Goal: Task Accomplishment & Management: Complete application form

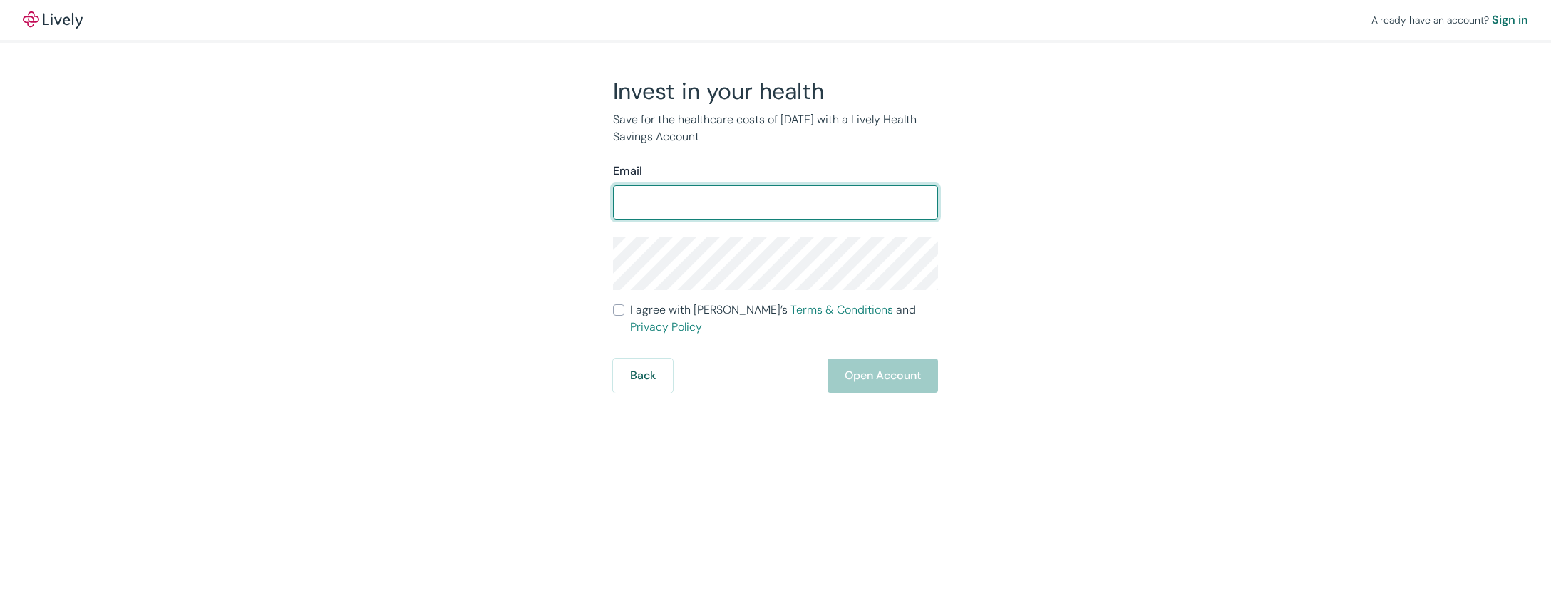
click at [723, 212] on input "Email" at bounding box center [775, 202] width 325 height 29
type input "[EMAIL_ADDRESS][DOMAIN_NAME]"
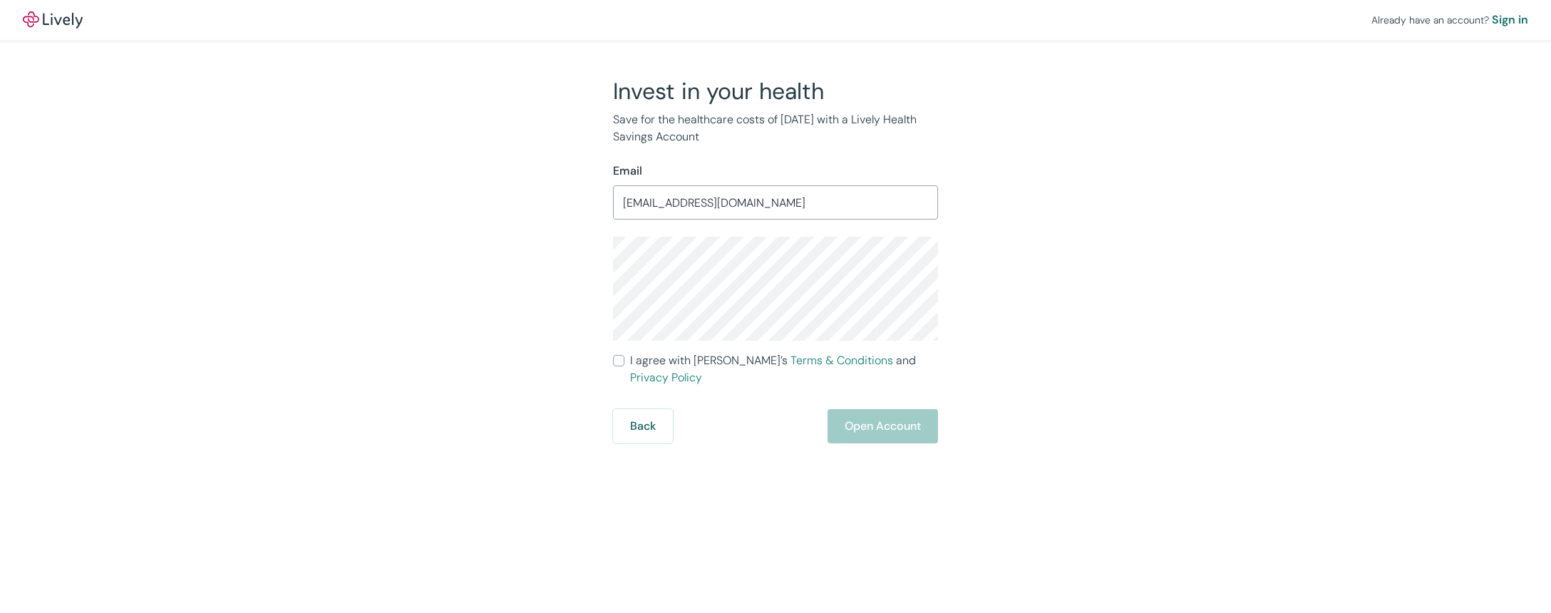
click at [543, 292] on div "Invest in your health Save for the healthcare costs of [DATE] with a Lively Hea…" at bounding box center [767, 260] width 684 height 366
click at [613, 359] on input "I agree with Lively’s Terms & Conditions and Privacy Policy" at bounding box center [618, 360] width 11 height 11
checkbox input "true"
click at [896, 411] on button "Open Account" at bounding box center [883, 426] width 110 height 34
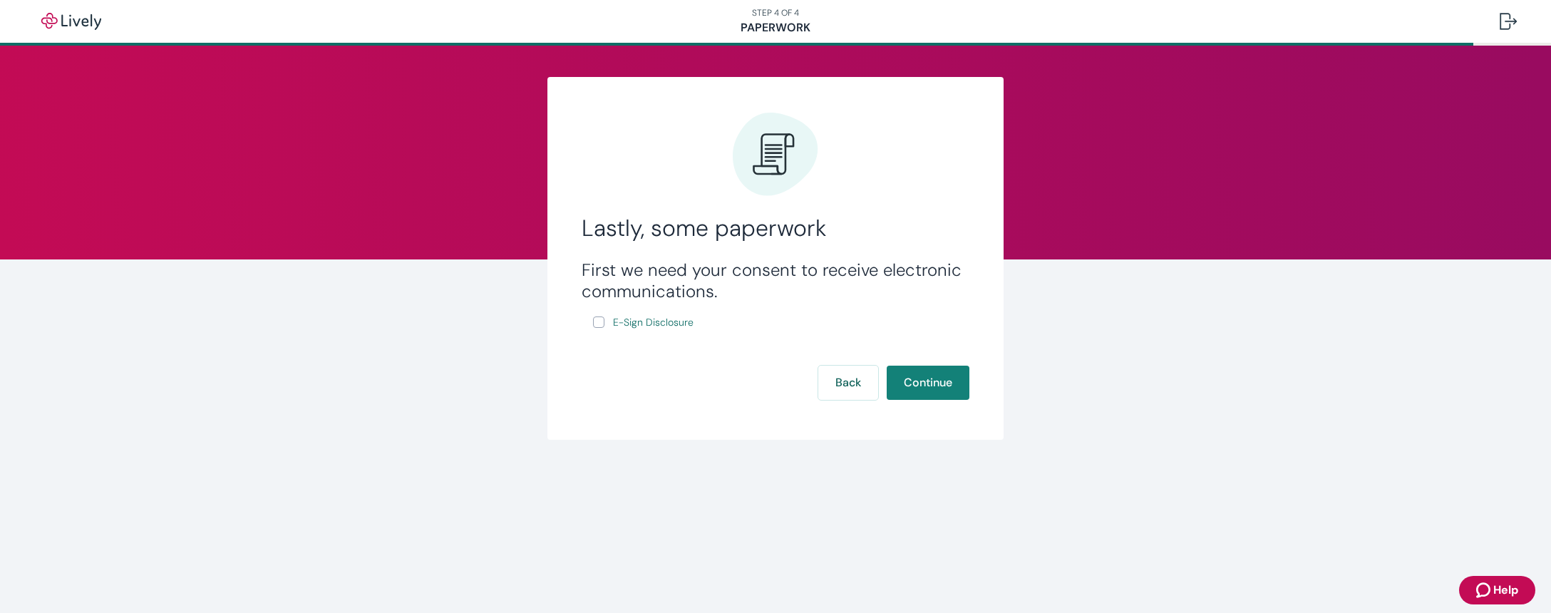
click at [600, 321] on input "E-Sign Disclosure" at bounding box center [598, 321] width 11 height 11
checkbox input "true"
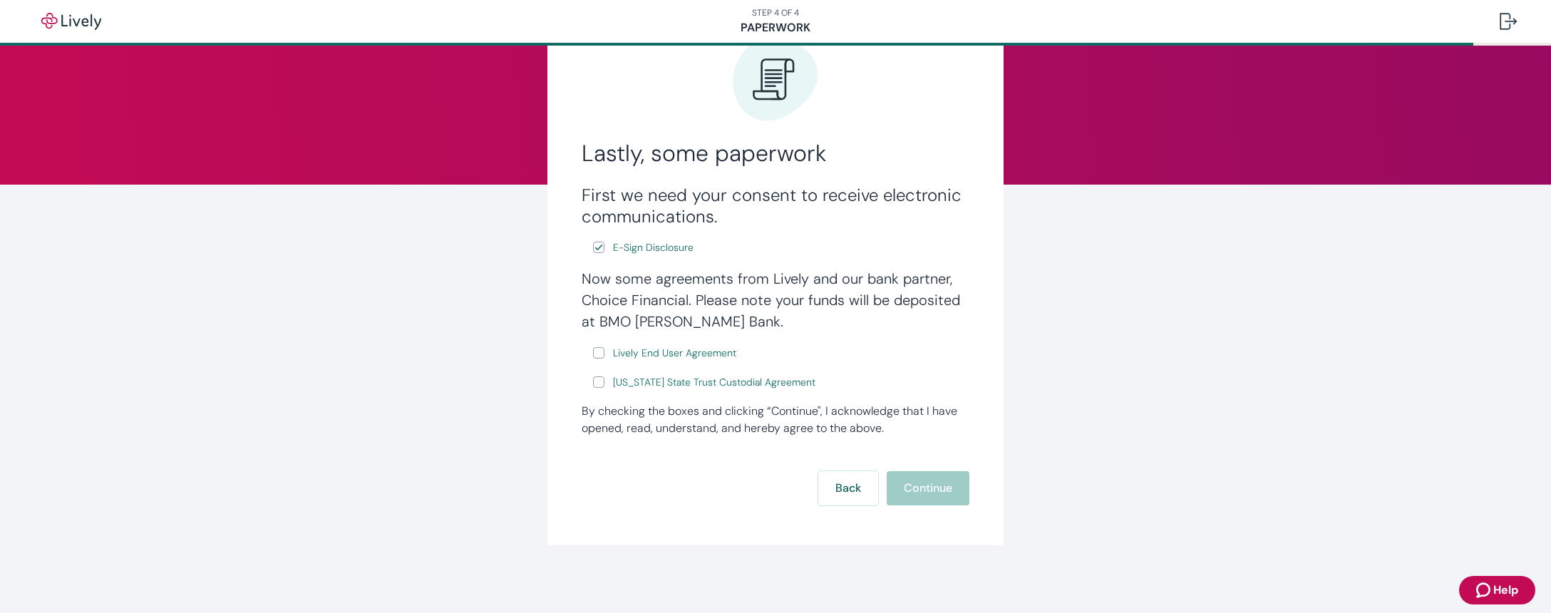
scroll to position [76, 0]
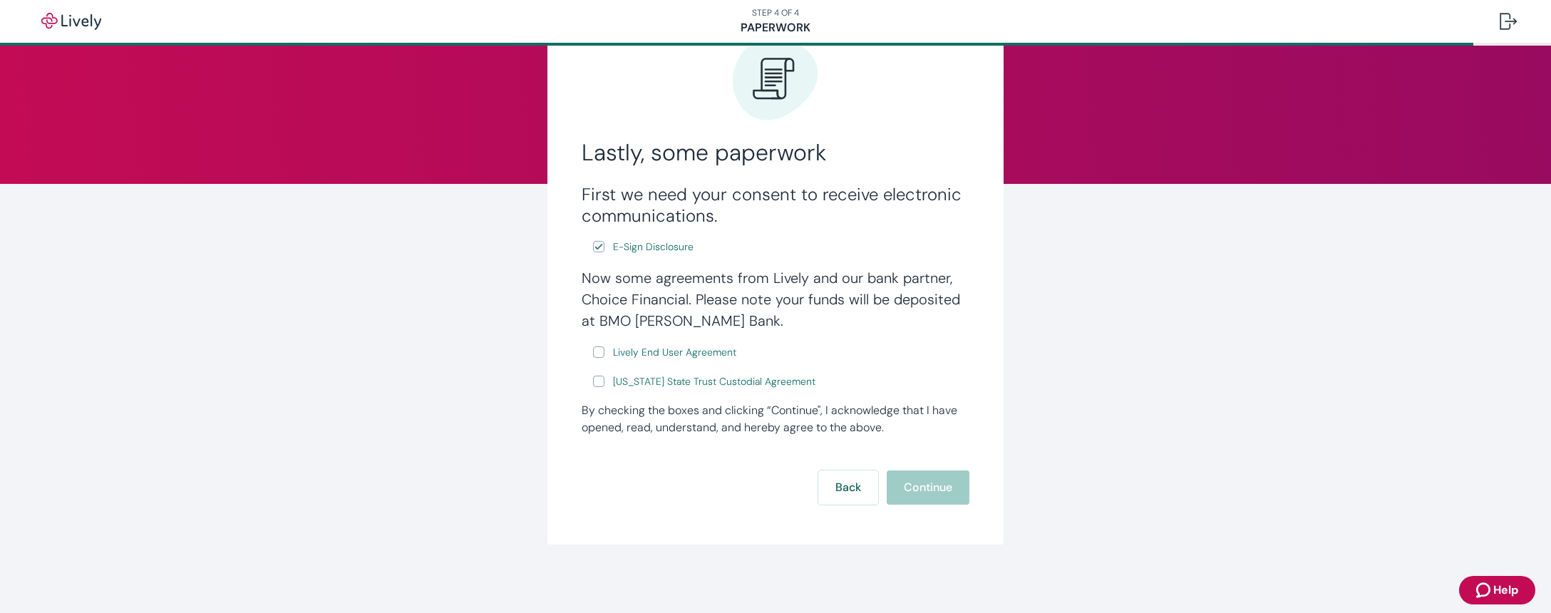
click at [596, 351] on input "Lively End User Agreement" at bounding box center [598, 351] width 11 height 11
checkbox input "true"
click at [595, 381] on input "Wyoming State Trust Custodial Agreement" at bounding box center [598, 381] width 11 height 11
checkbox input "true"
click at [900, 487] on button "Continue" at bounding box center [928, 487] width 83 height 34
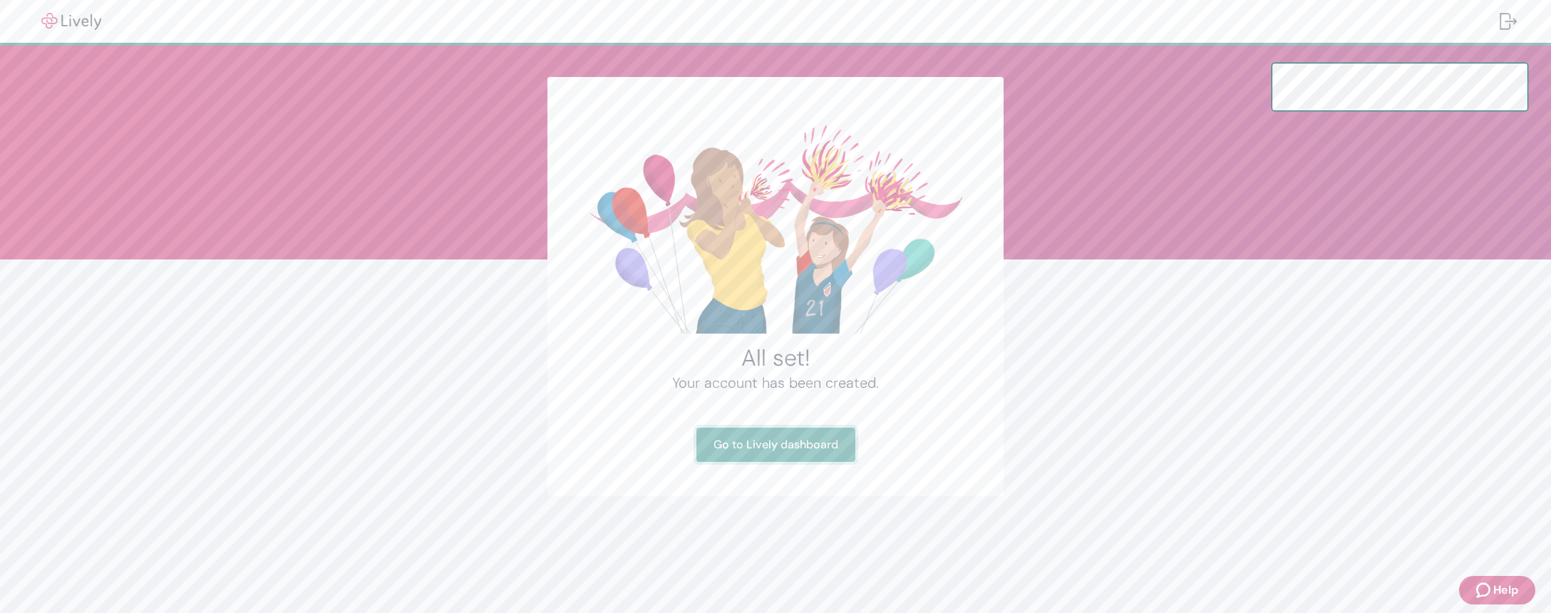
click at [807, 433] on link "Go to Lively dashboard" at bounding box center [775, 445] width 159 height 34
